Goal: Task Accomplishment & Management: Manage account settings

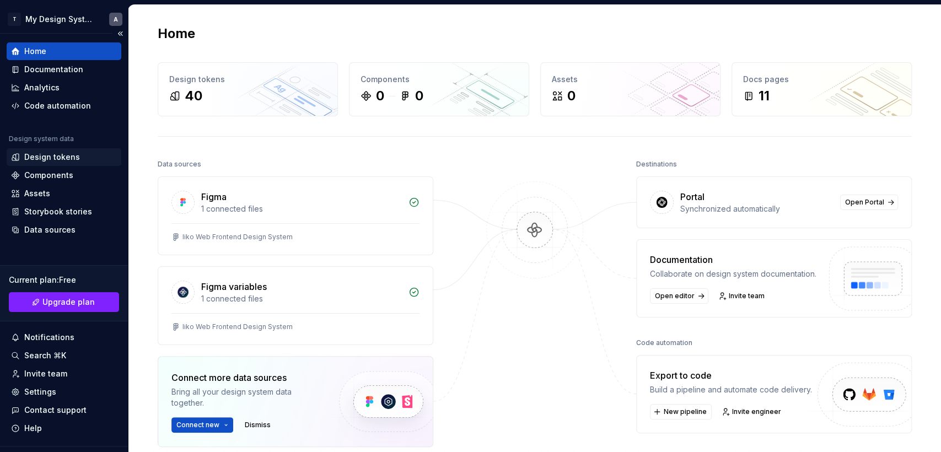
click at [62, 154] on div "Design tokens" at bounding box center [52, 157] width 56 height 11
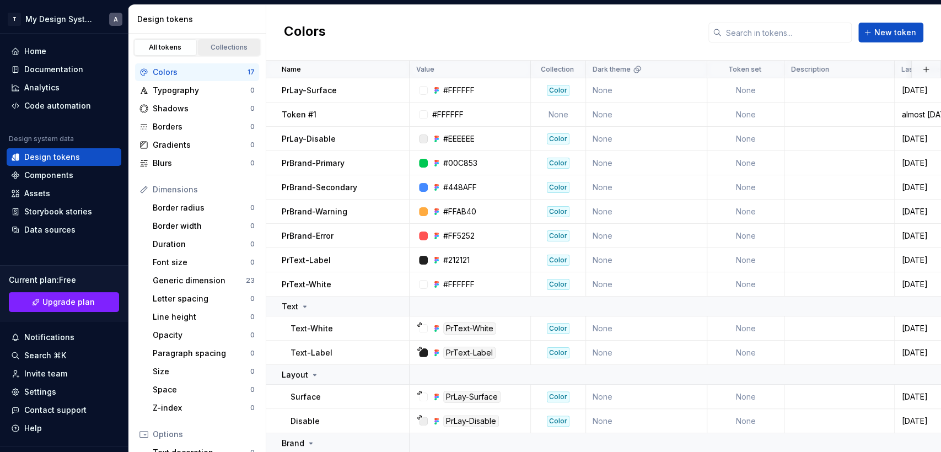
click at [225, 42] on link "Collections" at bounding box center [229, 47] width 63 height 17
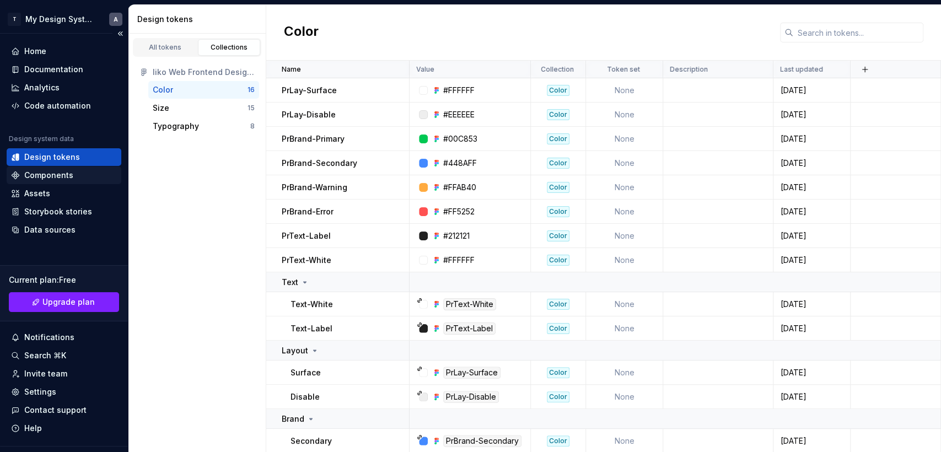
click at [41, 174] on div "Components" at bounding box center [48, 175] width 49 height 11
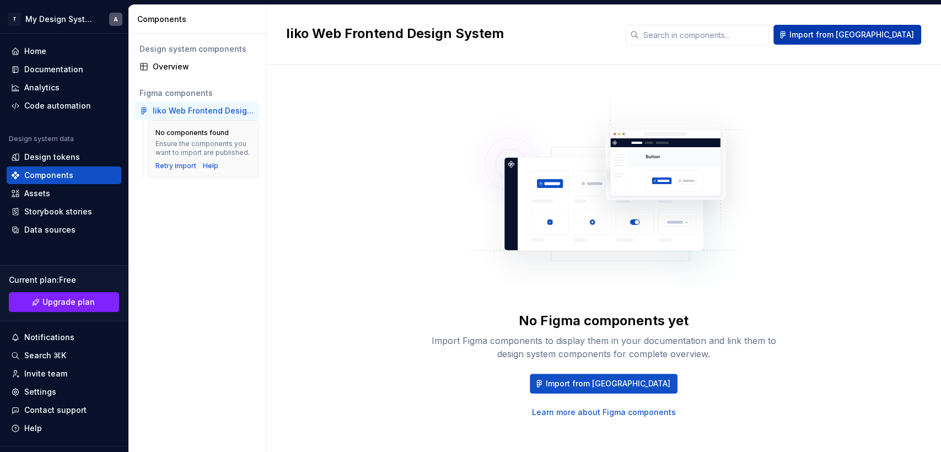
click at [859, 33] on span "Import from [GEOGRAPHIC_DATA]" at bounding box center [851, 34] width 125 height 11
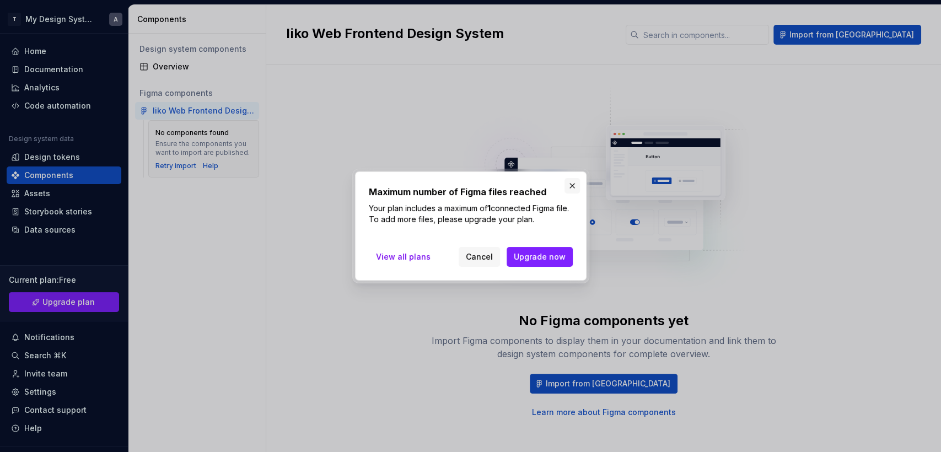
click at [570, 189] on button "button" at bounding box center [572, 185] width 15 height 15
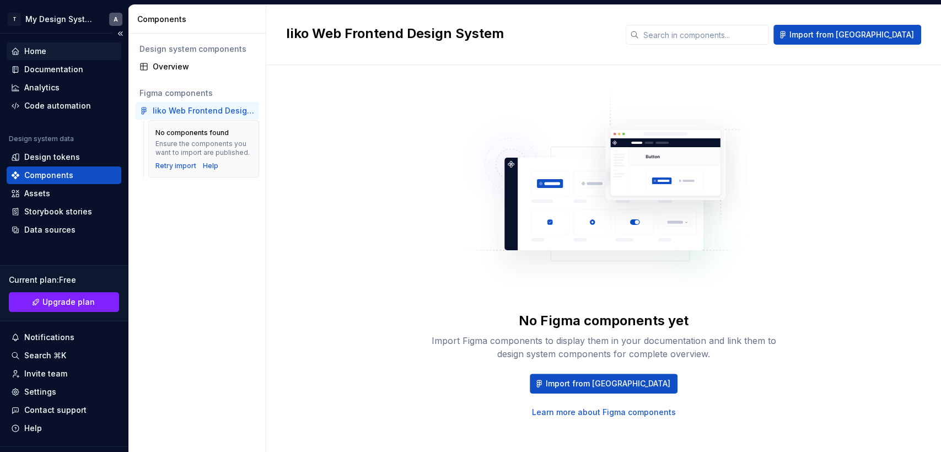
click at [39, 47] on div "Home" at bounding box center [35, 51] width 22 height 11
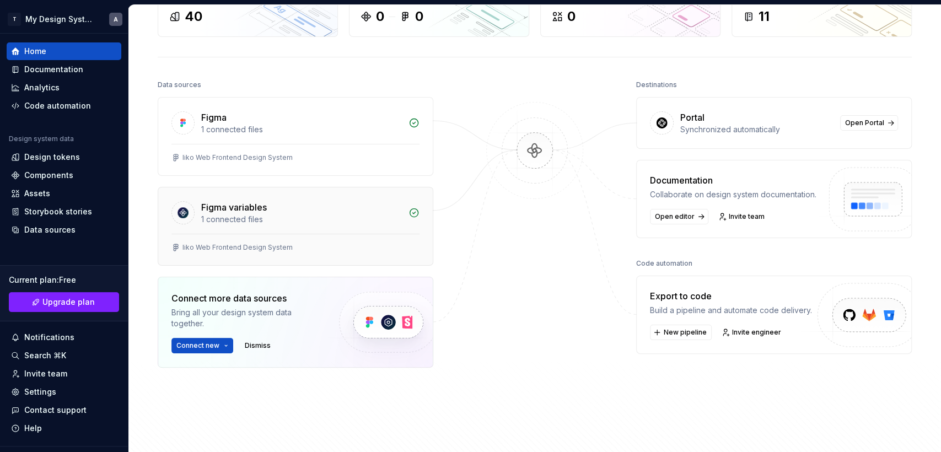
scroll to position [122, 0]
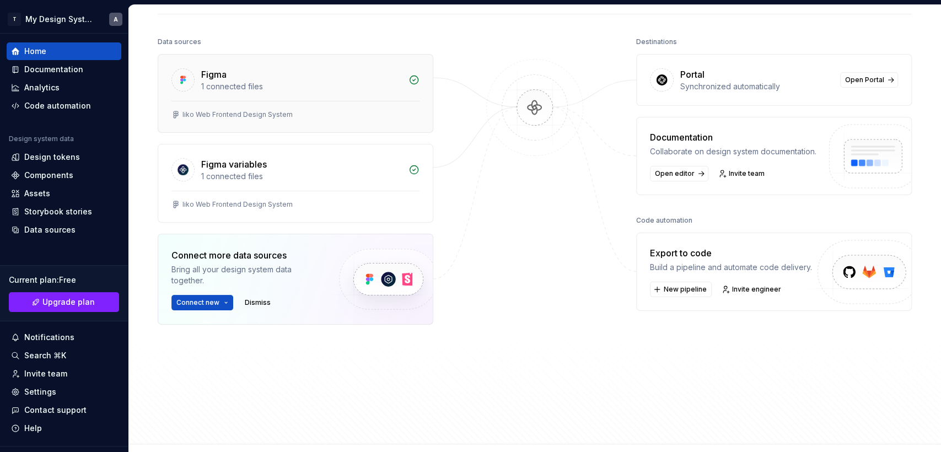
click at [230, 83] on div "1 connected files" at bounding box center [301, 86] width 201 height 11
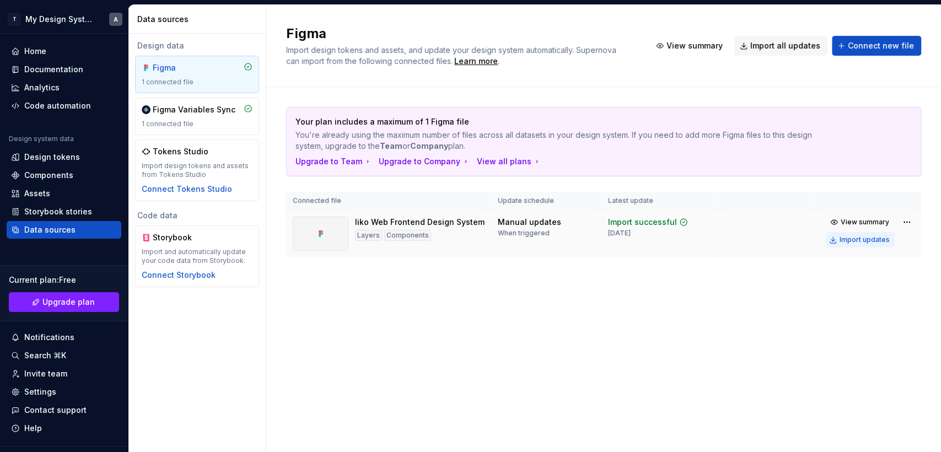
click at [873, 241] on div "Import updates" at bounding box center [865, 239] width 50 height 9
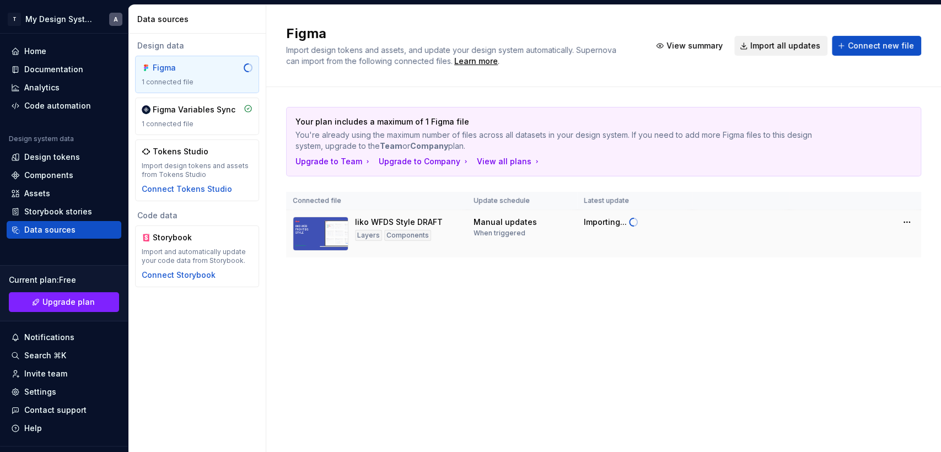
click at [784, 41] on span "Import all updates" at bounding box center [785, 45] width 70 height 11
click at [197, 117] on div "Figma Variables Sync 1 connected file" at bounding box center [197, 116] width 111 height 24
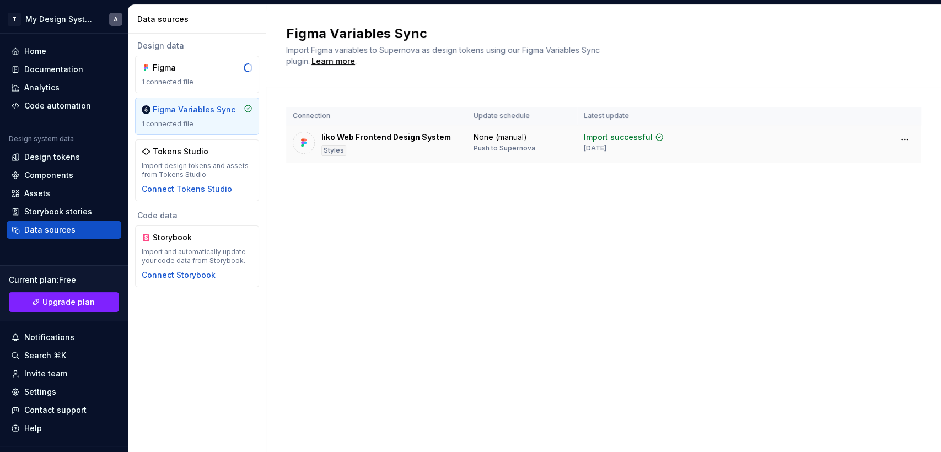
click at [375, 141] on div "Iiko Web Frontend Design System" at bounding box center [386, 137] width 130 height 11
click at [212, 162] on div "Import design tokens and assets from Tokens Studio" at bounding box center [197, 171] width 111 height 18
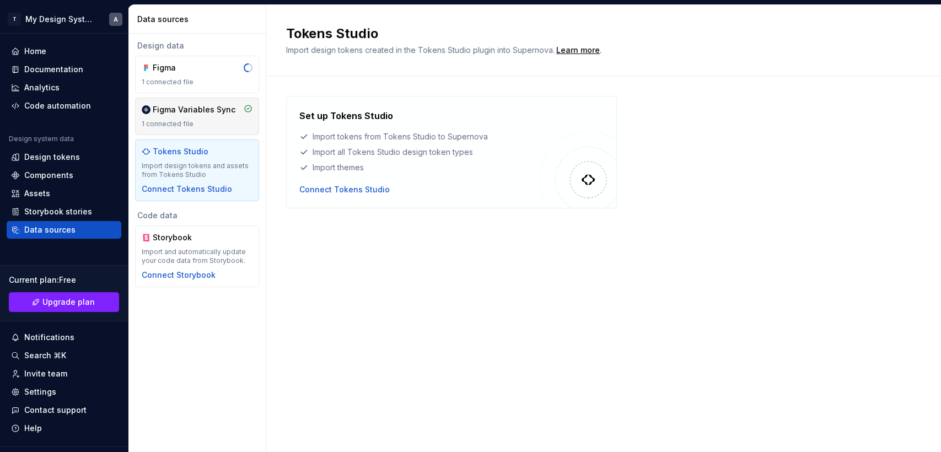
click at [200, 115] on div "Figma Variables Sync" at bounding box center [194, 109] width 83 height 11
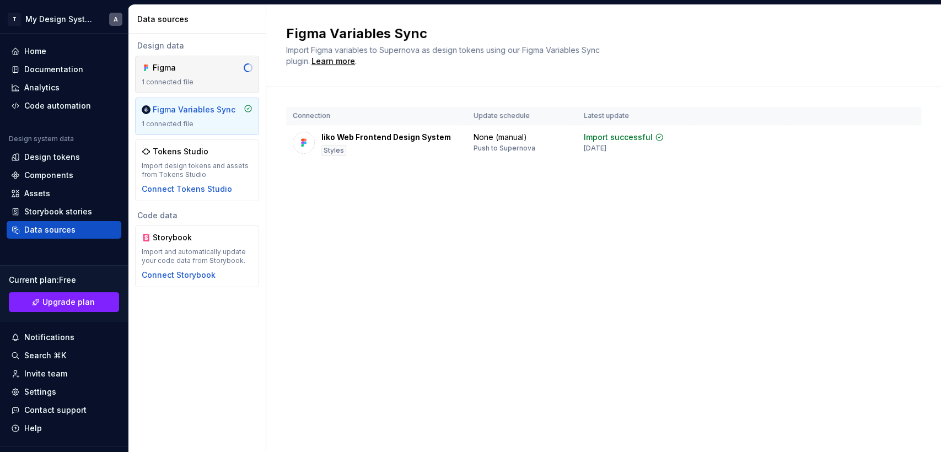
click at [206, 73] on div "Figma" at bounding box center [197, 67] width 111 height 11
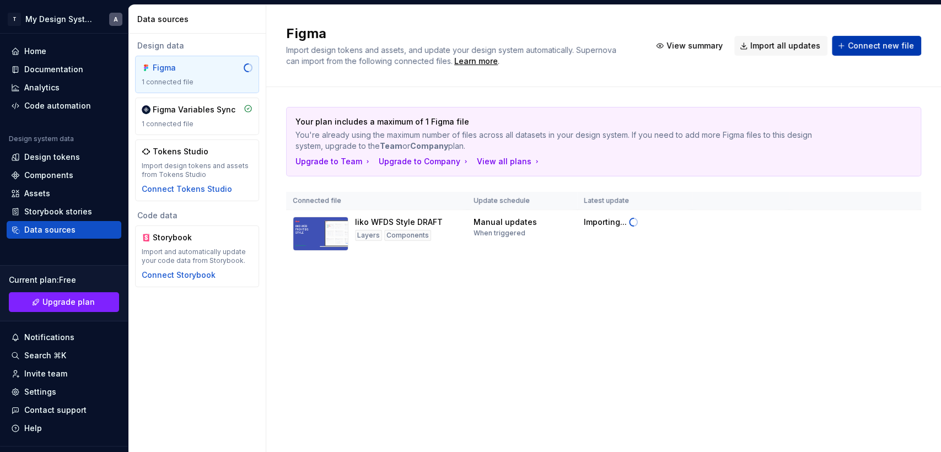
click at [877, 44] on span "Connect new file" at bounding box center [881, 45] width 66 height 11
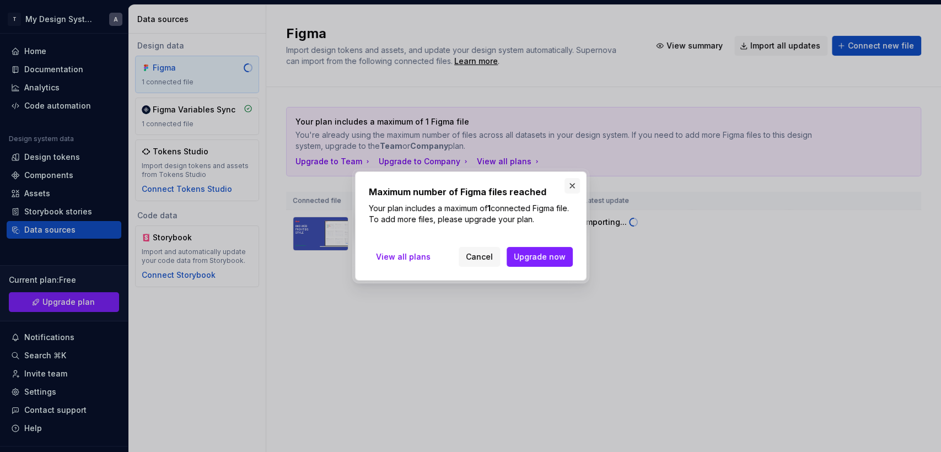
click at [569, 187] on button "button" at bounding box center [572, 185] width 15 height 15
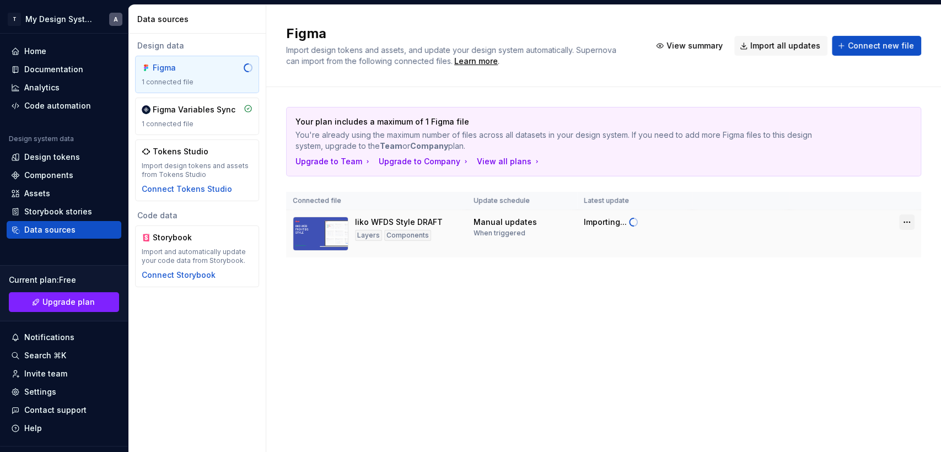
click at [905, 222] on html "T My Design System A Home Documentation Analytics Code automation Design system…" at bounding box center [470, 226] width 941 height 452
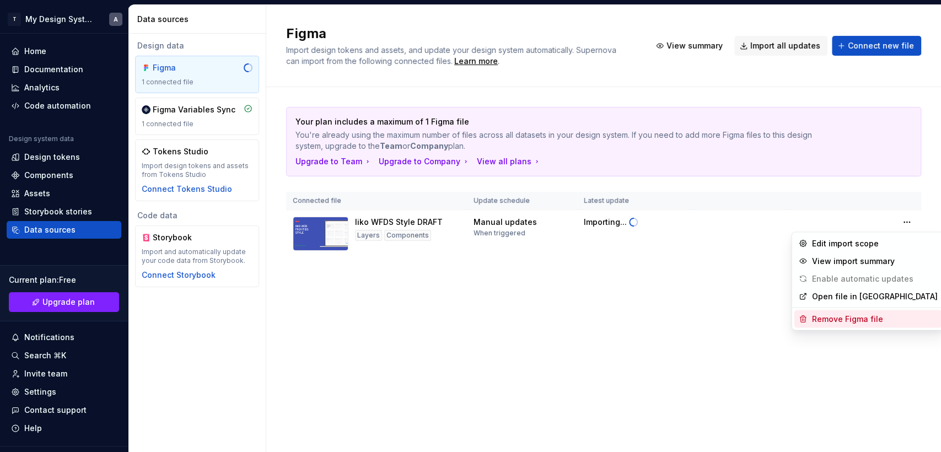
click at [847, 317] on div "Remove Figma file" at bounding box center [875, 318] width 126 height 11
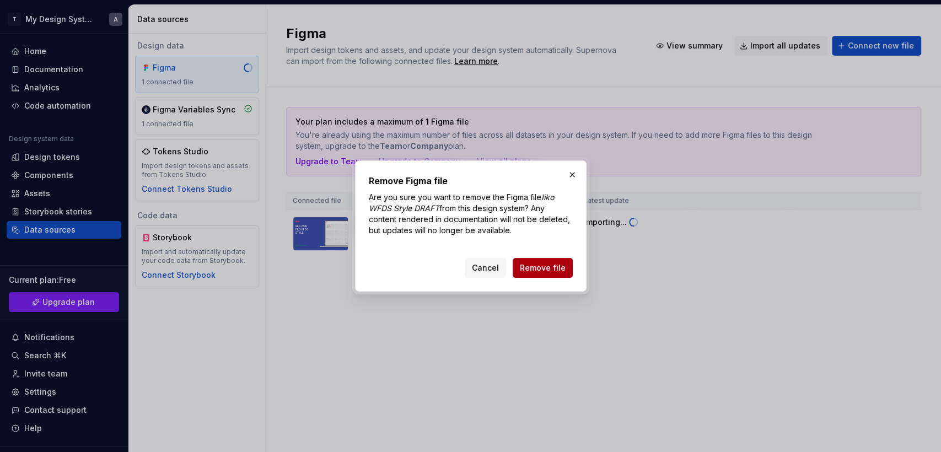
click at [541, 267] on span "Remove file" at bounding box center [543, 267] width 46 height 11
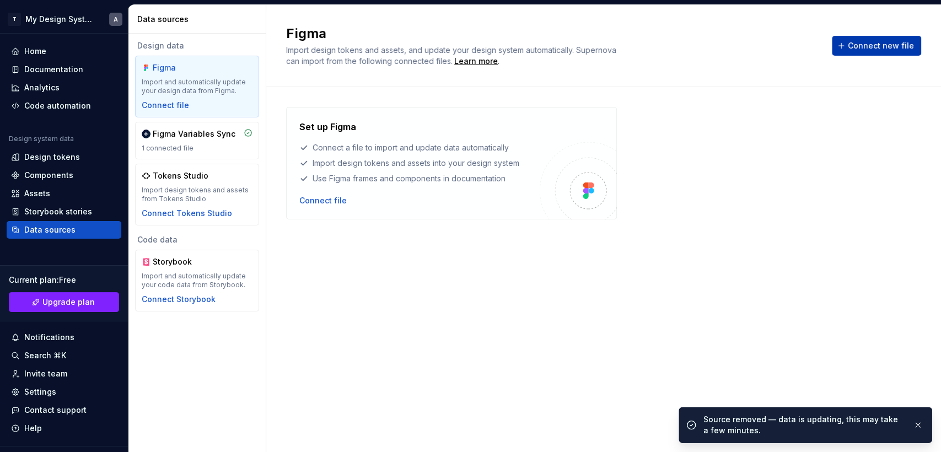
click at [869, 45] on span "Connect new file" at bounding box center [881, 45] width 66 height 11
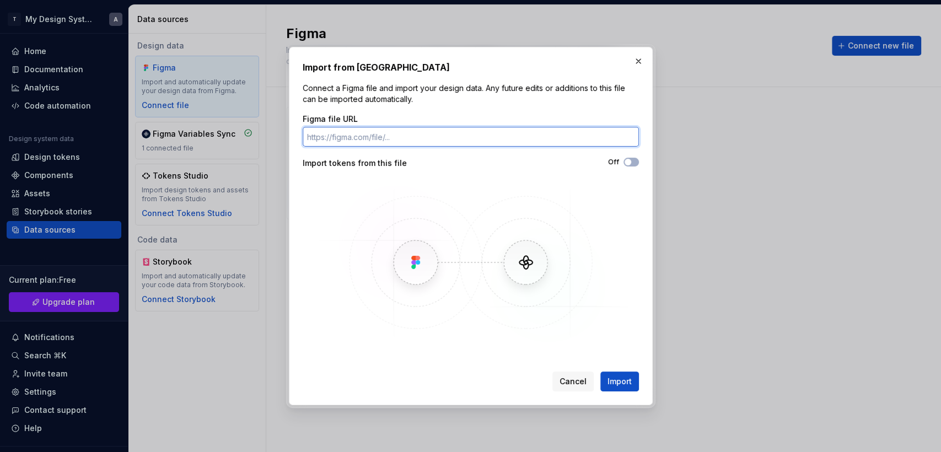
click at [322, 139] on input "Figma file URL" at bounding box center [471, 137] width 336 height 20
paste input "[URL][DOMAIN_NAME]"
type input "[URL][DOMAIN_NAME]"
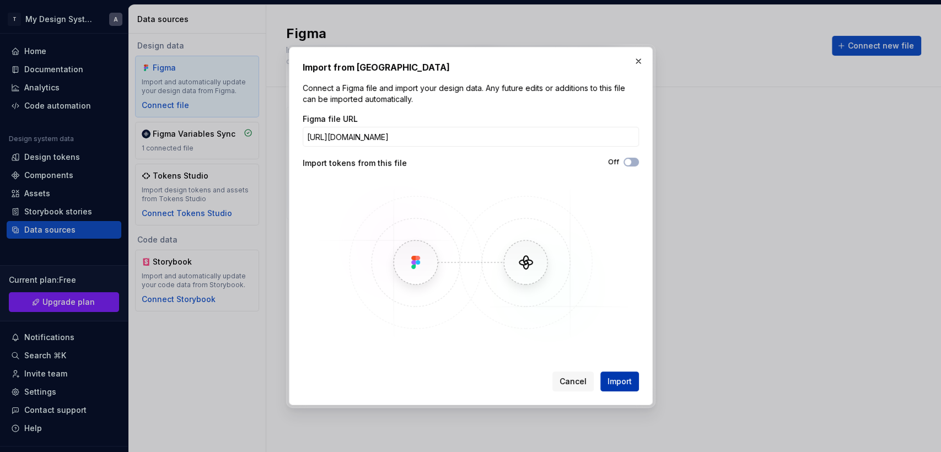
scroll to position [0, 0]
click at [617, 382] on span "Import" at bounding box center [620, 381] width 24 height 11
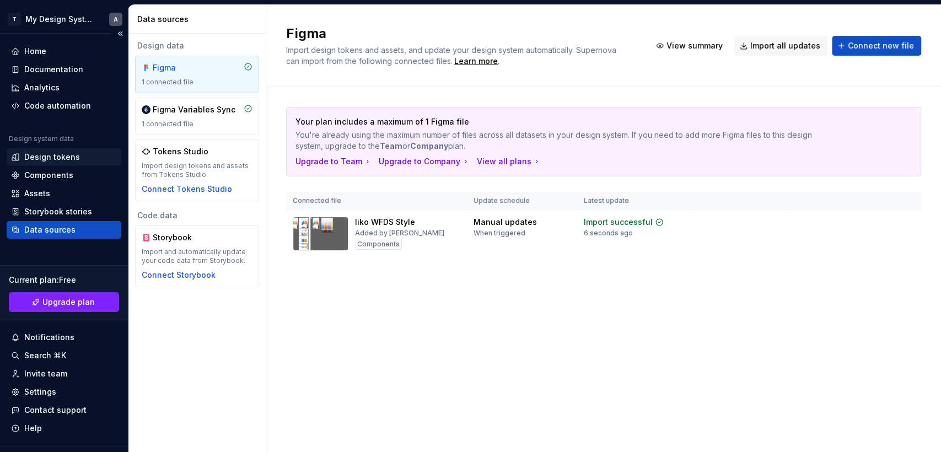
click at [43, 157] on div "Design tokens" at bounding box center [52, 157] width 56 height 11
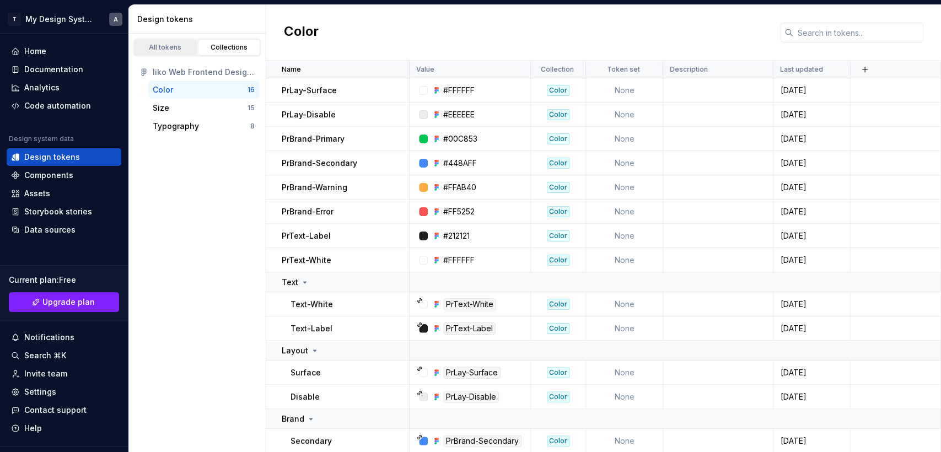
click at [154, 45] on div "All tokens" at bounding box center [165, 47] width 55 height 9
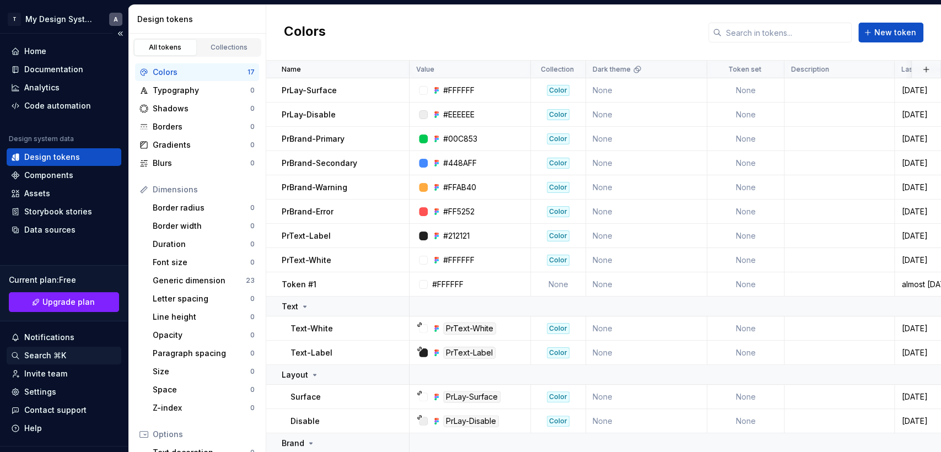
click at [42, 352] on div "Search ⌘K" at bounding box center [45, 355] width 42 height 11
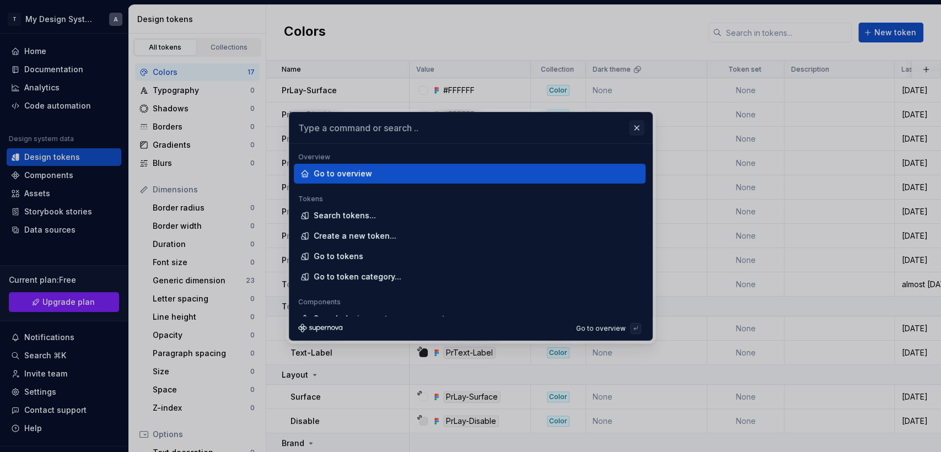
click at [635, 127] on button "button" at bounding box center [636, 127] width 15 height 15
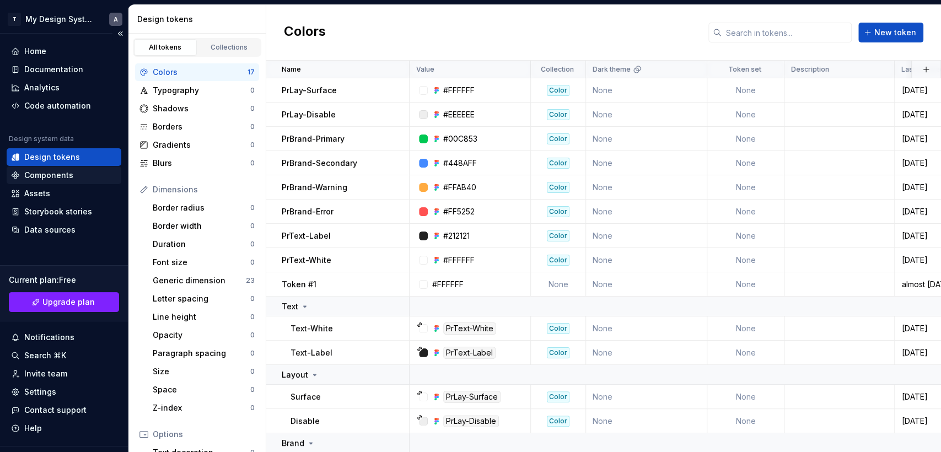
click at [46, 173] on div "Components" at bounding box center [48, 175] width 49 height 11
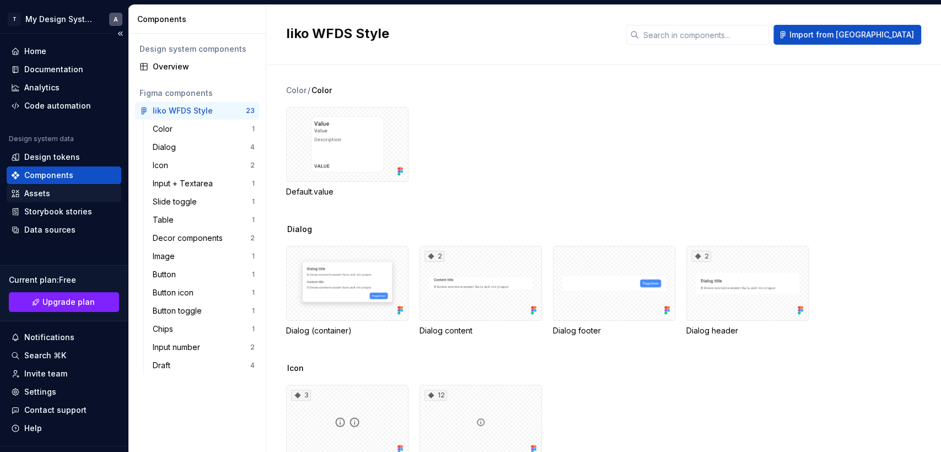
click at [36, 191] on div "Assets" at bounding box center [37, 193] width 26 height 11
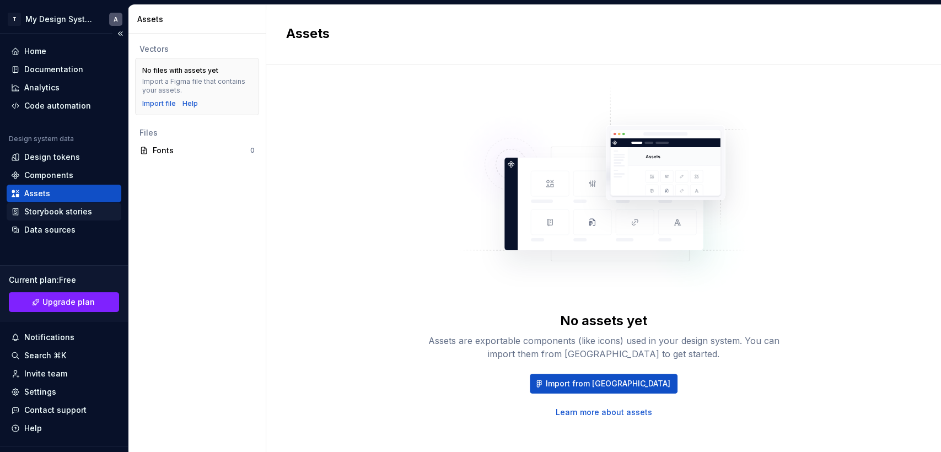
click at [40, 213] on div "Storybook stories" at bounding box center [58, 211] width 68 height 11
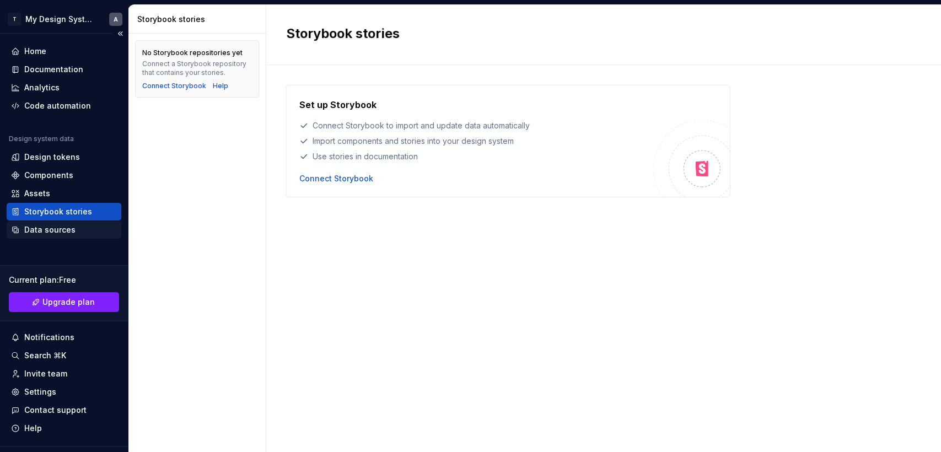
click at [40, 230] on div "Data sources" at bounding box center [49, 229] width 51 height 11
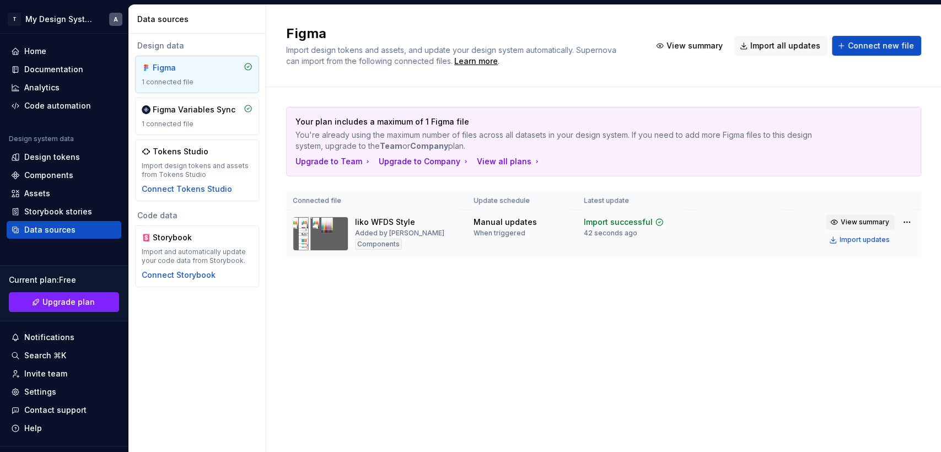
click at [864, 222] on span "View summary" at bounding box center [865, 222] width 49 height 9
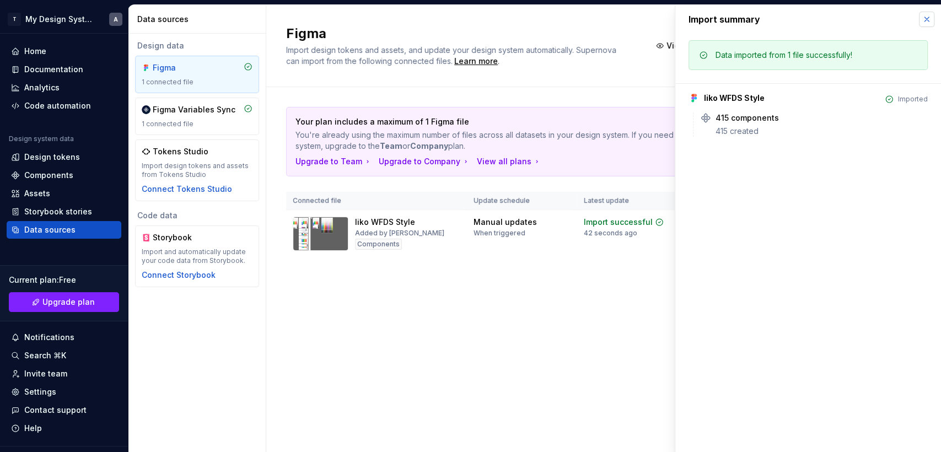
click at [927, 19] on button "button" at bounding box center [926, 19] width 15 height 15
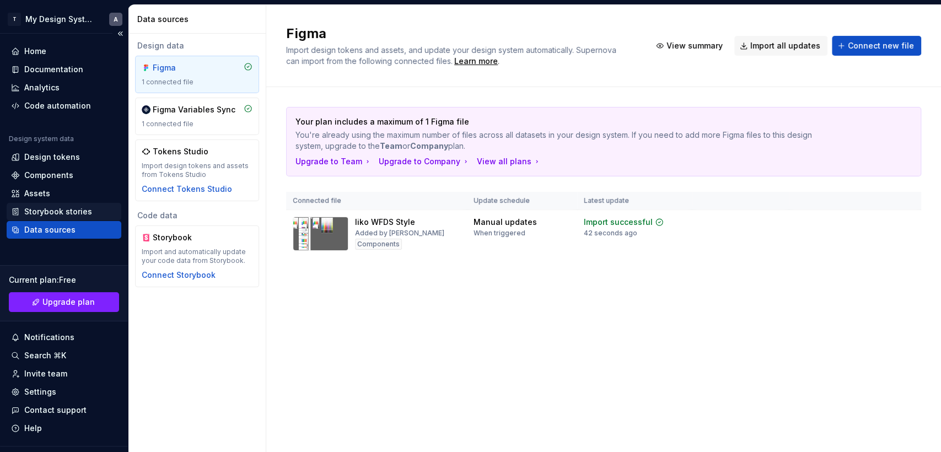
click at [53, 206] on div "Storybook stories" at bounding box center [58, 211] width 68 height 11
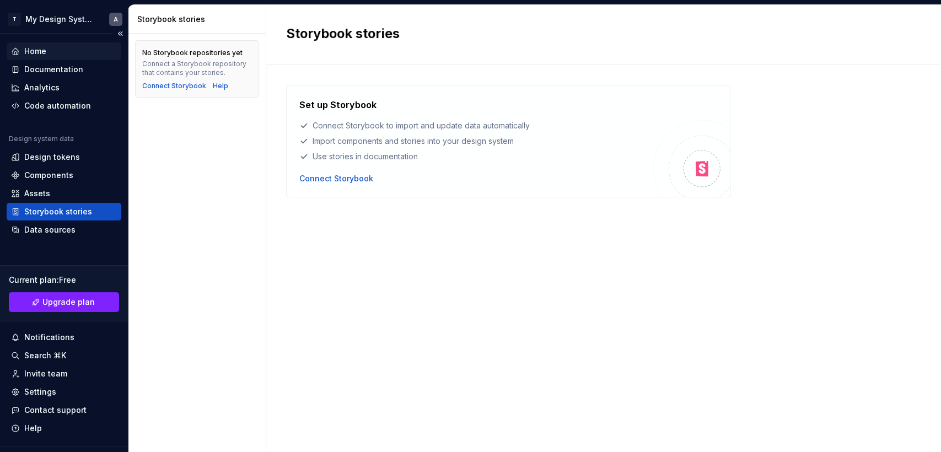
click at [31, 44] on div "Home" at bounding box center [64, 51] width 115 height 18
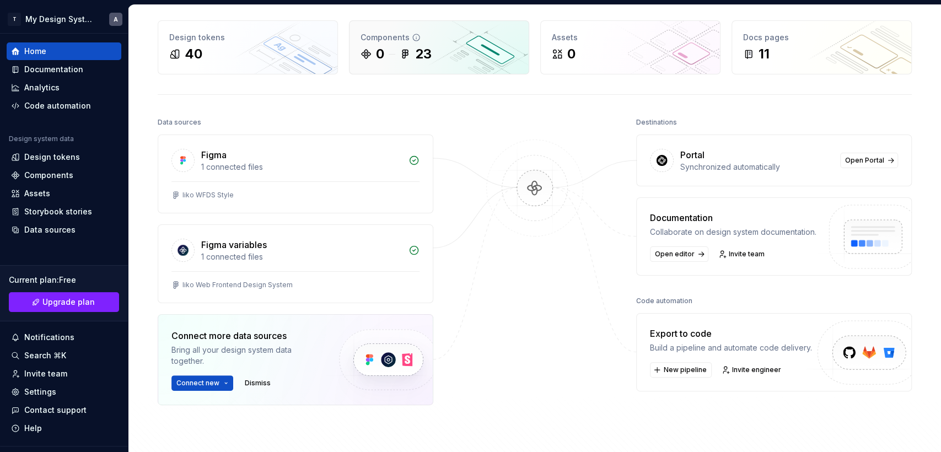
scroll to position [61, 0]
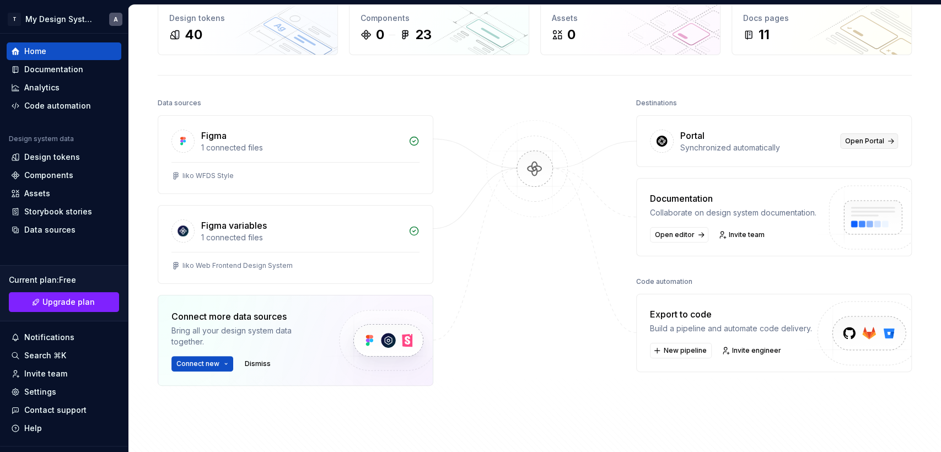
click at [869, 135] on link "Open Portal" at bounding box center [869, 140] width 58 height 15
click at [420, 24] on div "Components 0 23" at bounding box center [439, 28] width 179 height 53
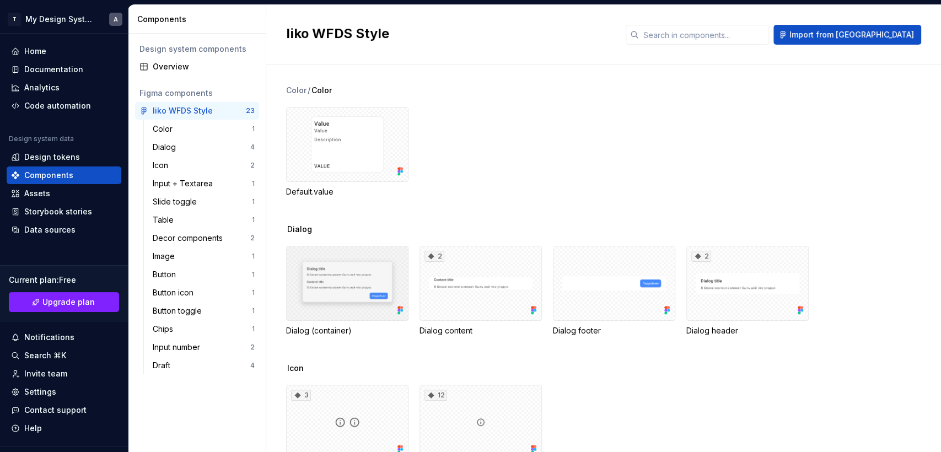
click at [330, 280] on div at bounding box center [347, 283] width 122 height 75
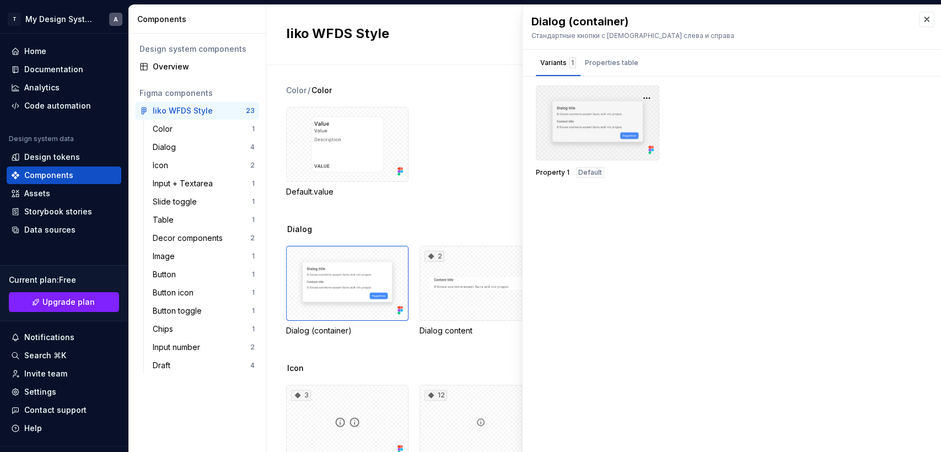
click at [597, 114] on div at bounding box center [597, 122] width 123 height 75
click at [624, 60] on div "Properties table" at bounding box center [611, 62] width 53 height 11
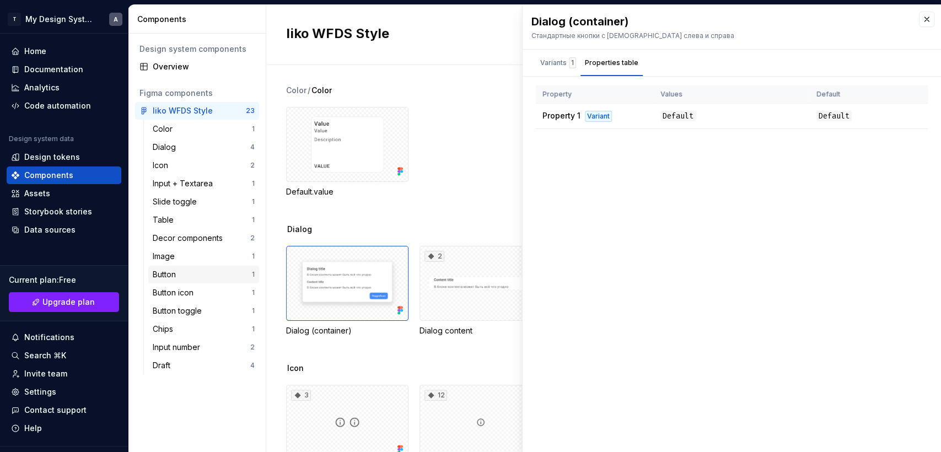
click at [170, 273] on div "Button" at bounding box center [167, 274] width 28 height 11
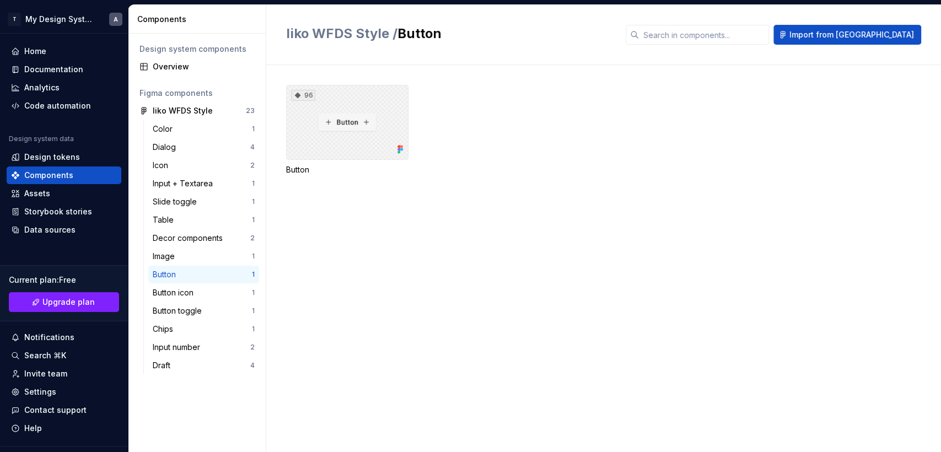
click at [344, 115] on div "96" at bounding box center [347, 122] width 122 height 75
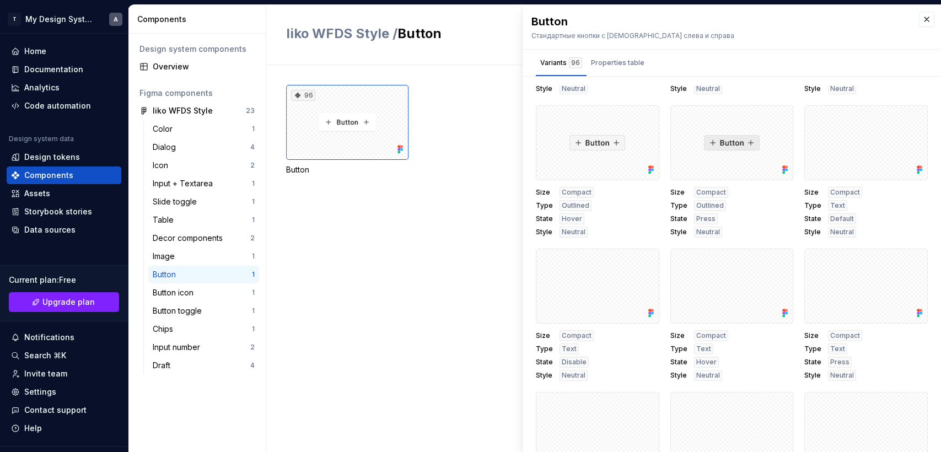
scroll to position [735, 0]
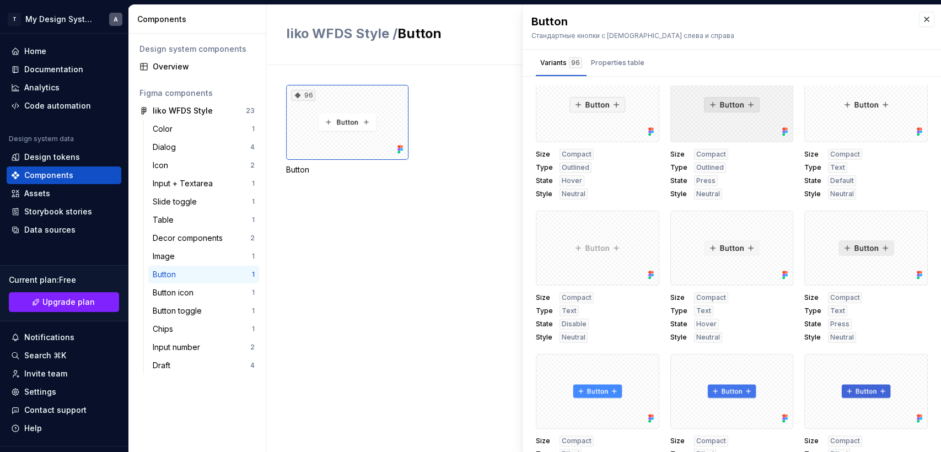
click at [724, 109] on div at bounding box center [731, 104] width 123 height 75
click at [724, 119] on div at bounding box center [731, 104] width 123 height 75
click at [705, 154] on span "Compact" at bounding box center [711, 154] width 30 height 9
click at [737, 175] on div "Size Compact Type Outlined State Press Style Neutral" at bounding box center [731, 174] width 123 height 51
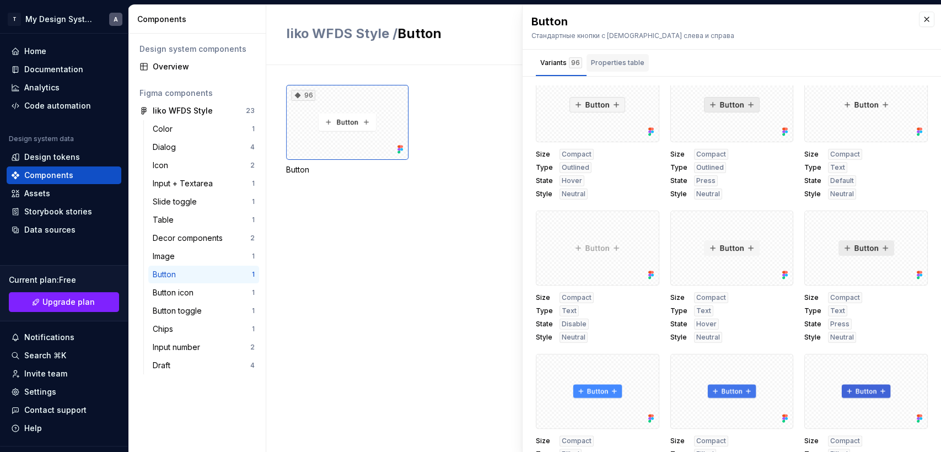
click at [630, 64] on div "Properties table" at bounding box center [617, 62] width 53 height 11
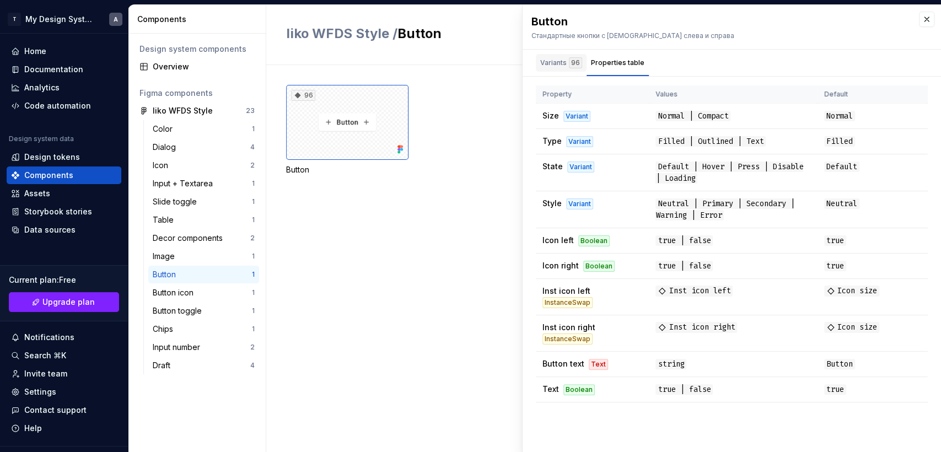
click at [556, 61] on div "Variants 96" at bounding box center [561, 62] width 42 height 11
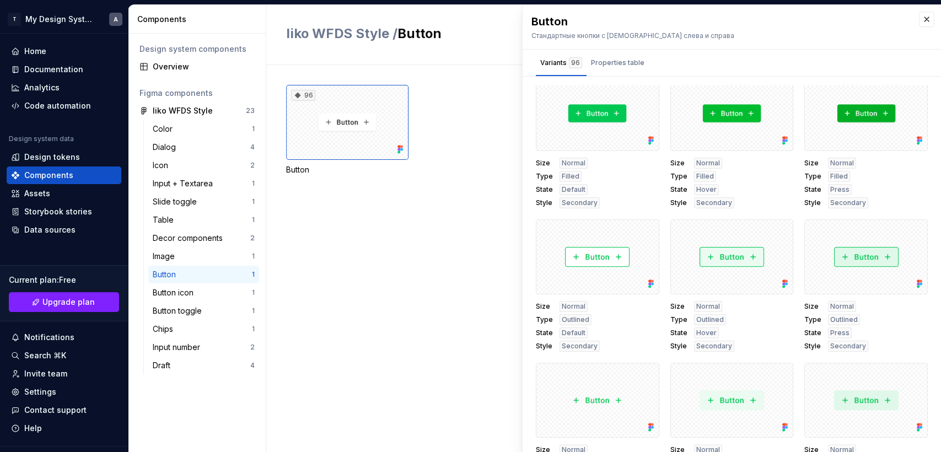
scroll to position [4043, 0]
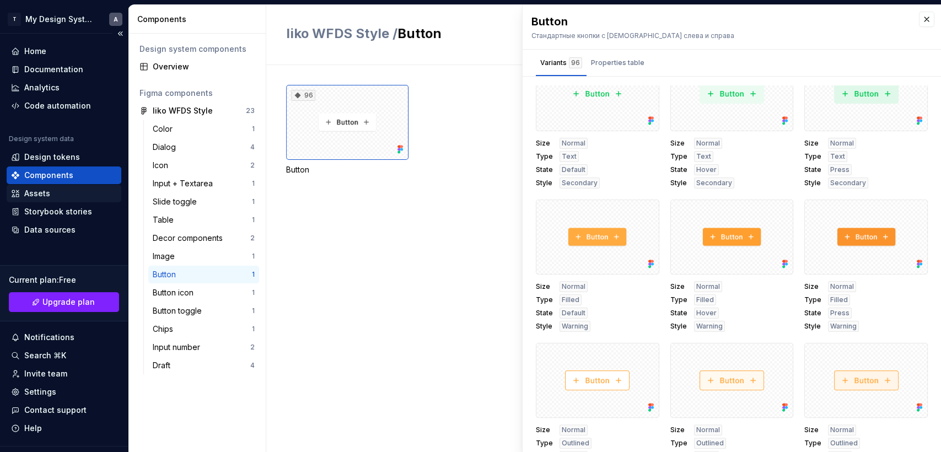
click at [50, 191] on div "Assets" at bounding box center [64, 193] width 106 height 11
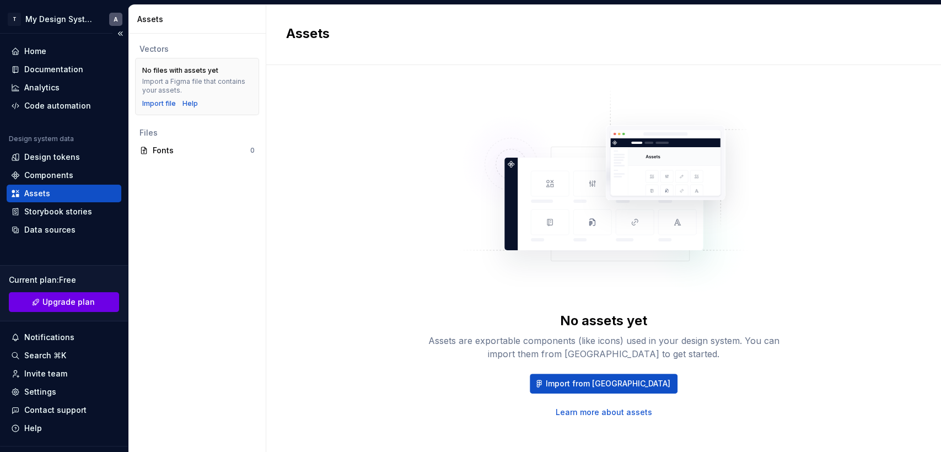
click at [68, 302] on span "Upgrade plan" at bounding box center [68, 302] width 52 height 11
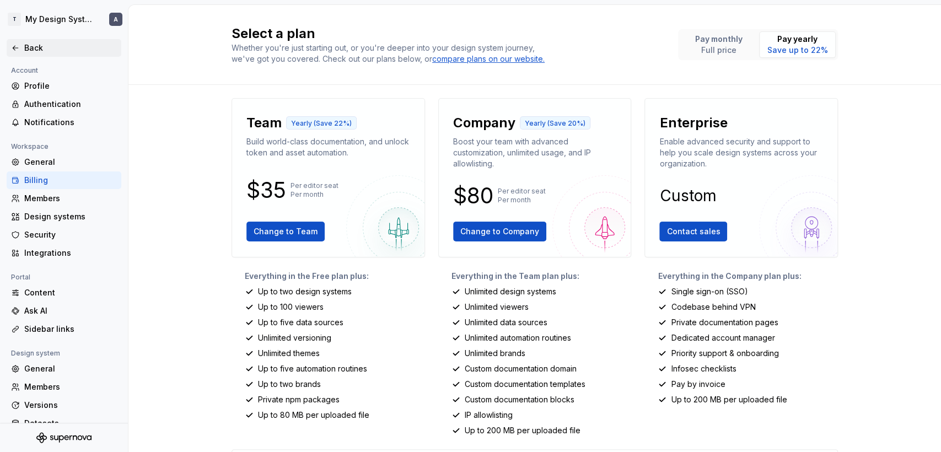
click at [16, 46] on icon at bounding box center [15, 48] width 9 height 9
